Goal: Download file/media

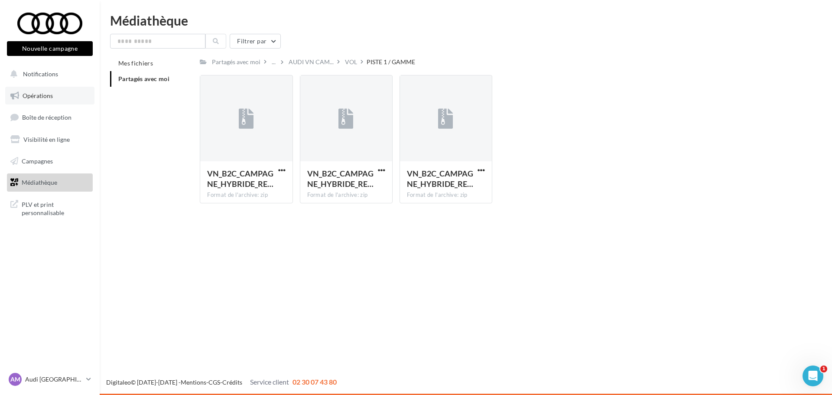
click at [50, 92] on span "Opérations" at bounding box center [38, 95] width 30 height 7
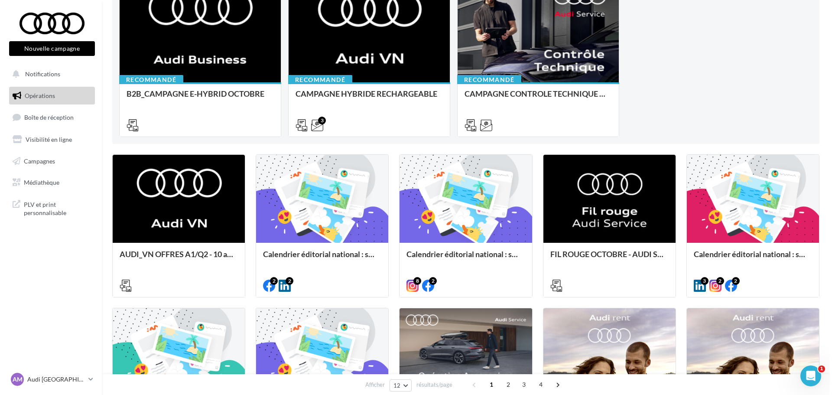
scroll to position [130, 0]
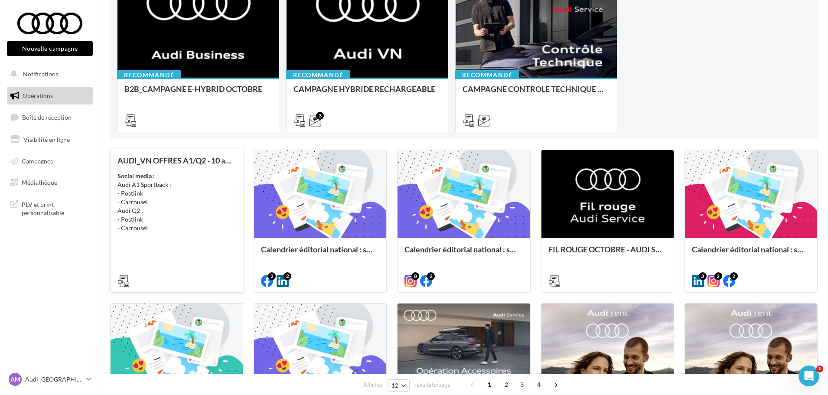
click at [187, 204] on div "Social media : Audi A1 Sportback : - Postlink - Carrousel Audi Q2 : - Postlink …" at bounding box center [176, 202] width 118 height 61
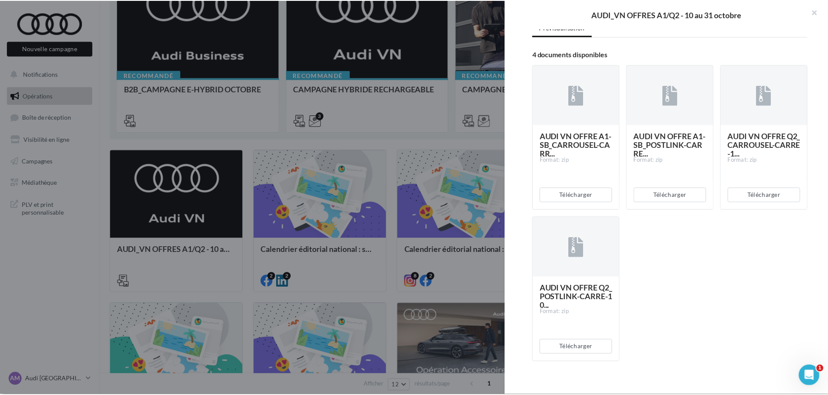
scroll to position [150, 0]
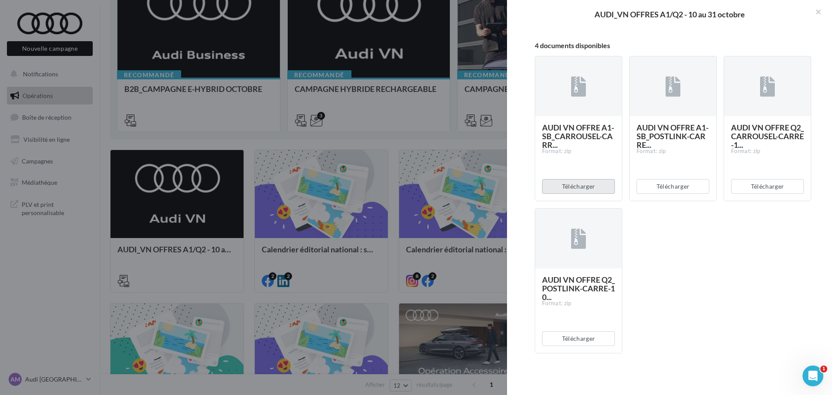
click at [585, 189] on button "Télécharger" at bounding box center [578, 186] width 73 height 15
click at [814, 12] on button "button" at bounding box center [814, 13] width 35 height 26
